Goal: Information Seeking & Learning: Learn about a topic

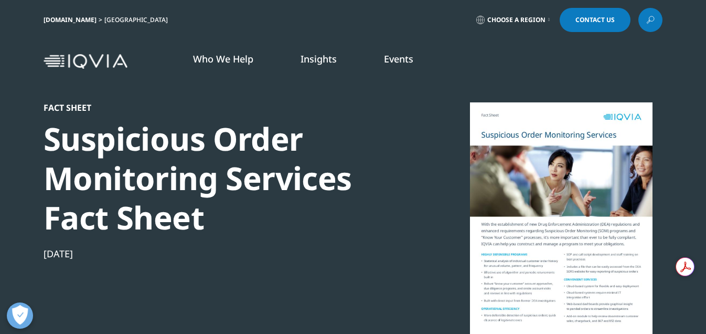
scroll to position [97, 619]
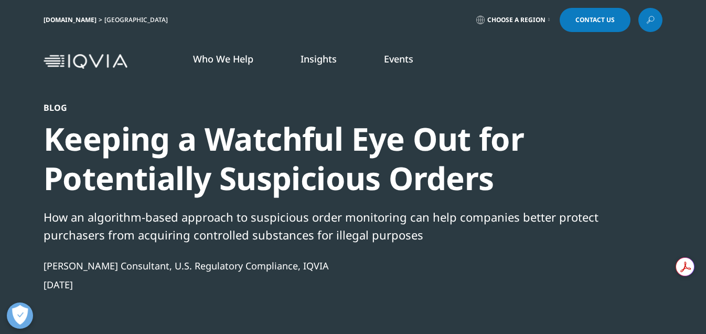
click at [306, 236] on div "How an algorithm-based approach to suspicious order monitoring can help compani…" at bounding box center [325, 226] width 562 height 36
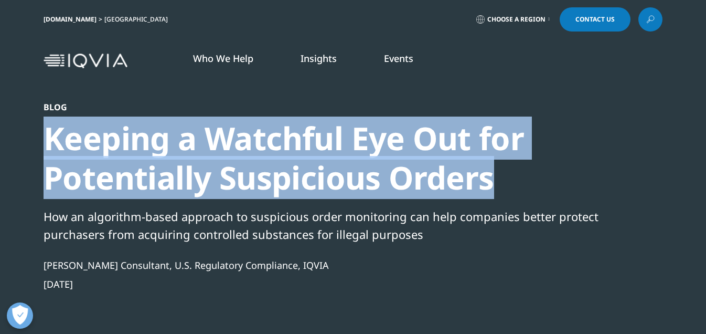
drag, startPoint x: 491, startPoint y: 183, endPoint x: 50, endPoint y: 147, distance: 442.6
click at [50, 147] on div "Keeping a Watchful Eye Out for Potentially Suspicious Orders" at bounding box center [325, 158] width 562 height 79
copy div "Keeping a Watchful Eye Out for Potentially Suspicious Orders"
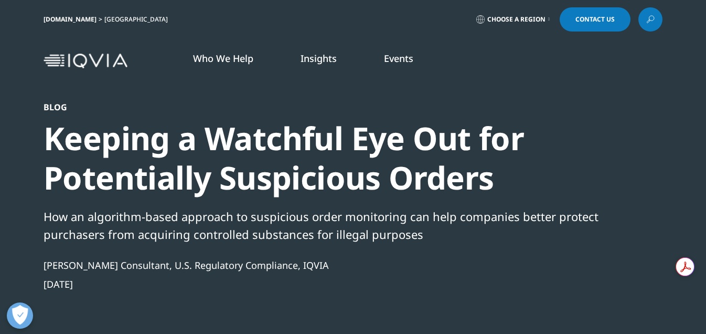
click at [319, 225] on div "How an algorithm-based approach to suspicious order monitoring can help compani…" at bounding box center [325, 225] width 562 height 36
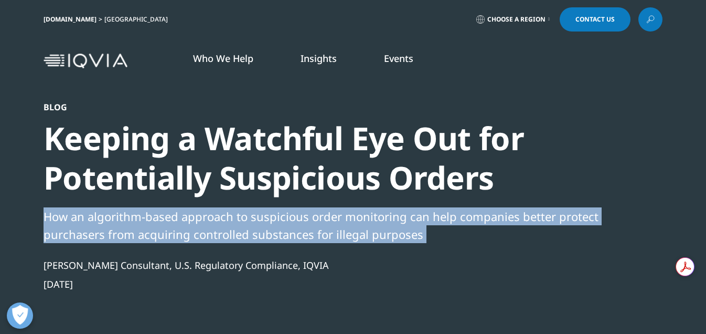
drag, startPoint x: 46, startPoint y: 214, endPoint x: 406, endPoint y: 248, distance: 361.9
click at [406, 248] on div "Blog Keeping a Watchful Eye Out for Potentially Suspicious Orders How an algori…" at bounding box center [325, 248] width 562 height 293
copy div "How an algorithm-based approach to suspicious order monitoring can help compani…"
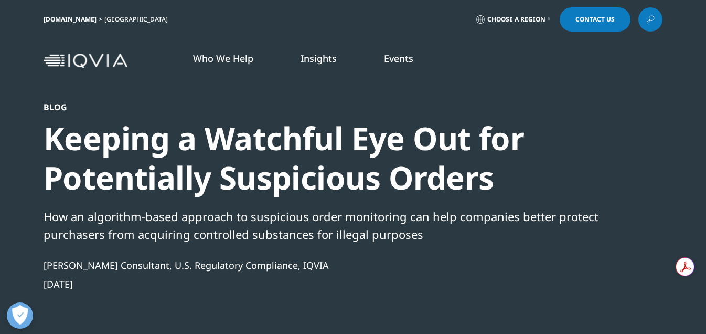
click at [275, 40] on nav "Who We Help WHO WE HELP Pharmaceutical Manufacturers MedTech Health Plans" at bounding box center [397, 60] width 531 height 49
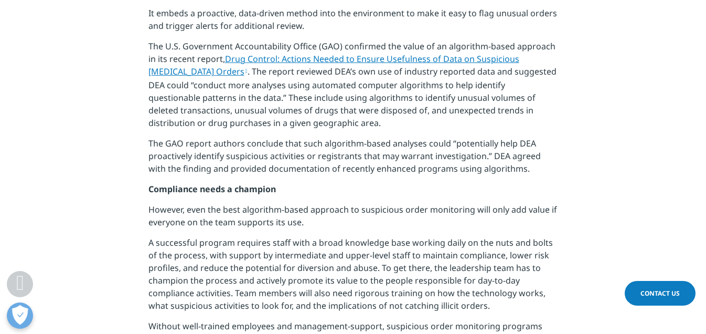
scroll to position [762, 0]
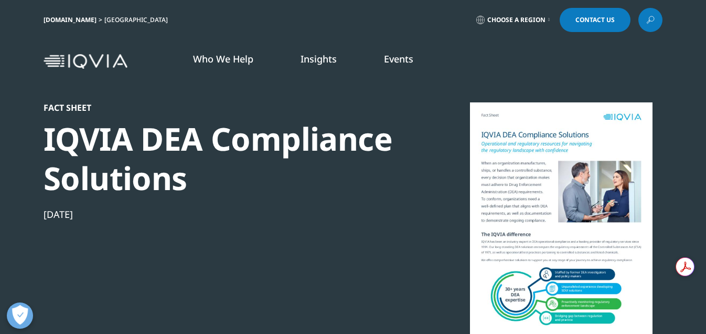
scroll to position [97, 619]
